Goal: Task Accomplishment & Management: Manage account settings

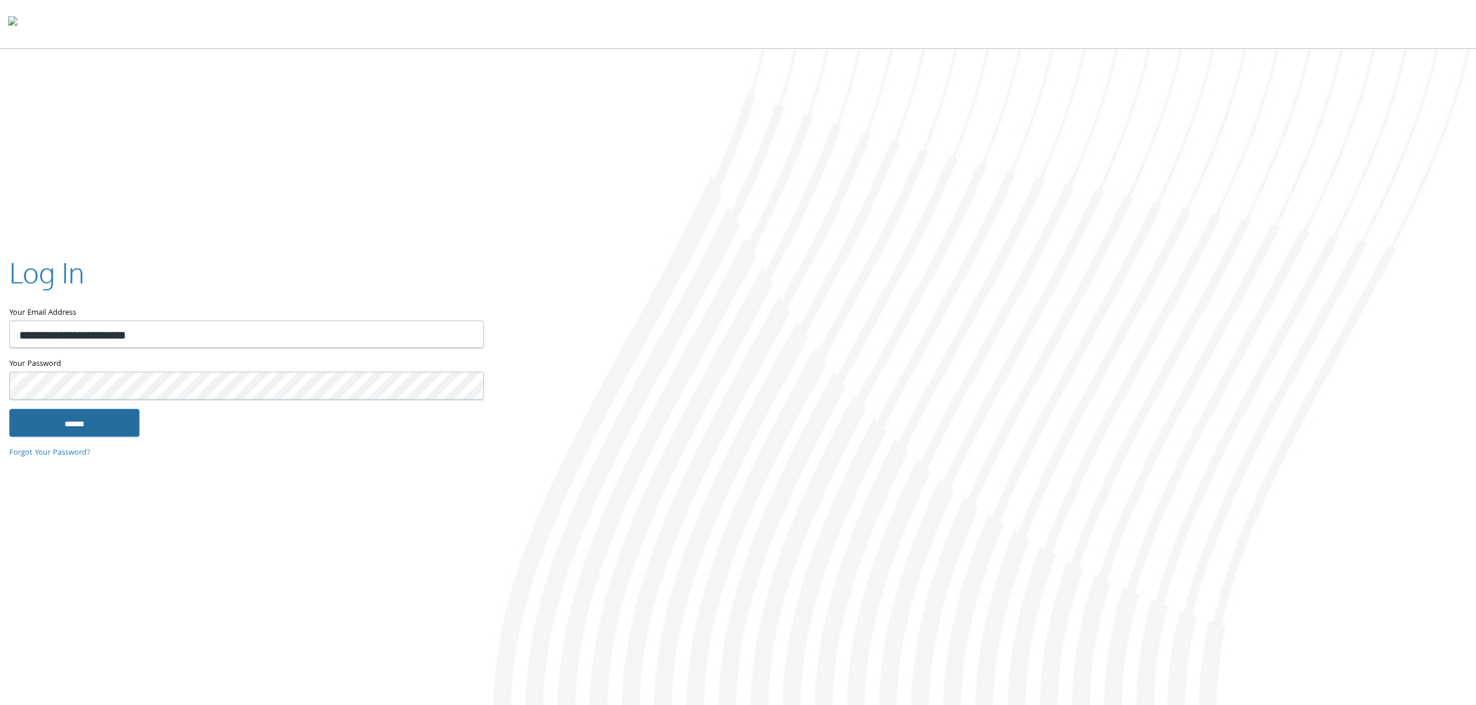
click at [86, 421] on input "******" at bounding box center [74, 423] width 130 height 28
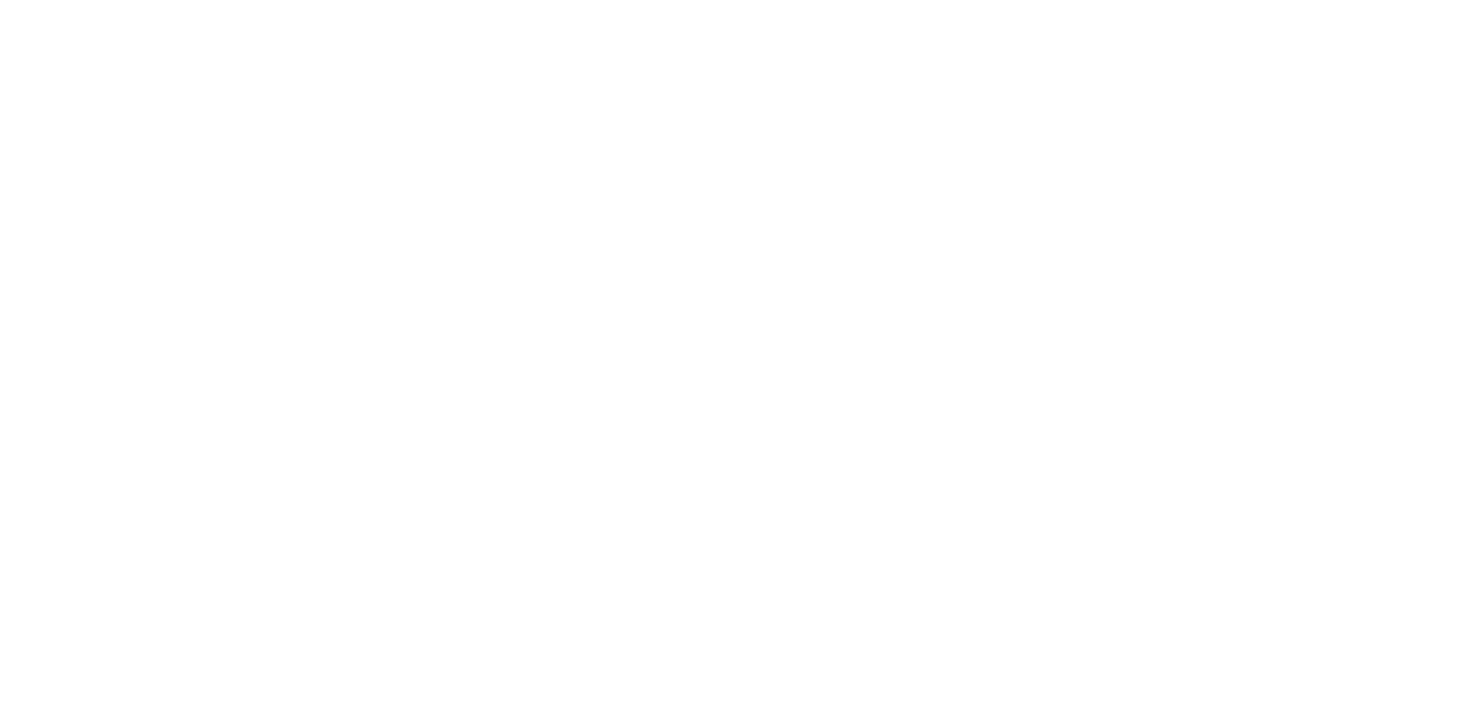
type input "**********"
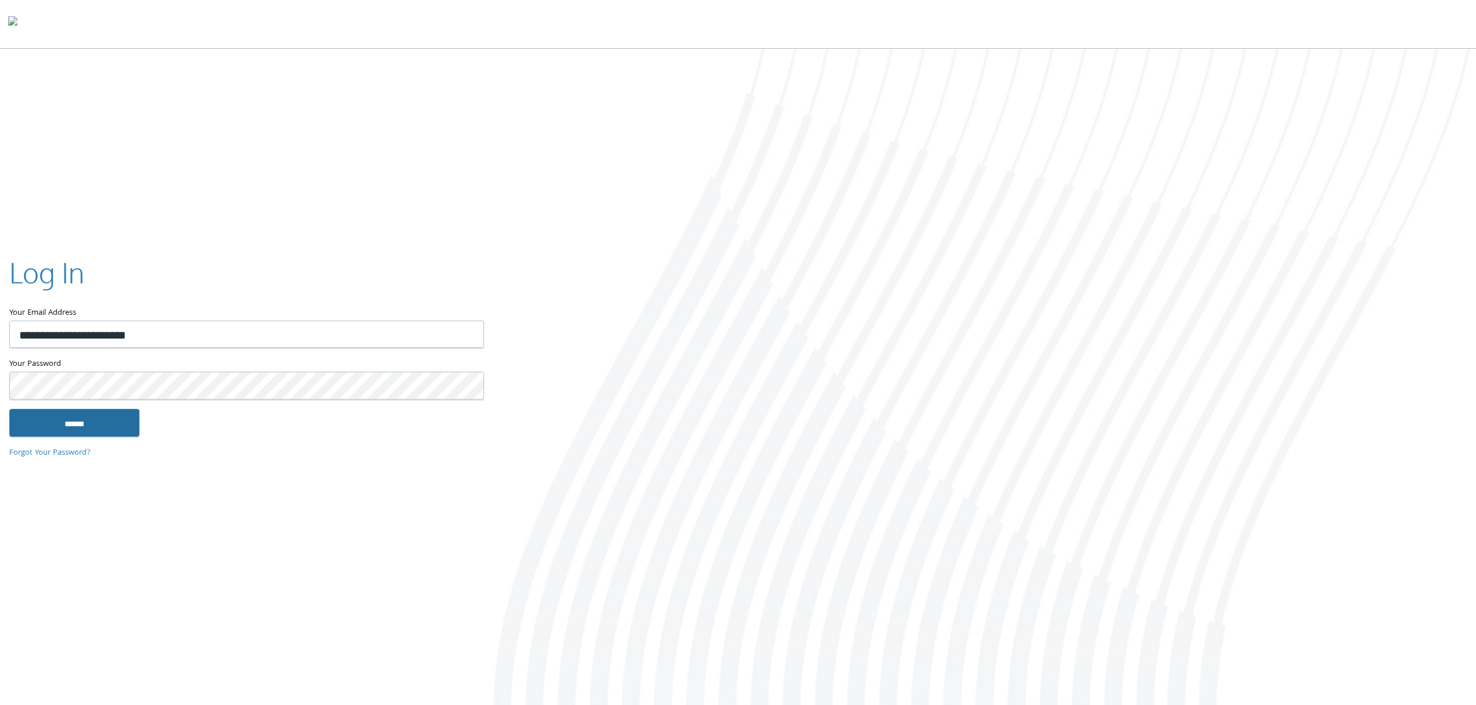
click at [93, 414] on input "******" at bounding box center [74, 423] width 130 height 28
click at [94, 409] on input "******" at bounding box center [74, 423] width 130 height 28
